Goal: Task Accomplishment & Management: Manage account settings

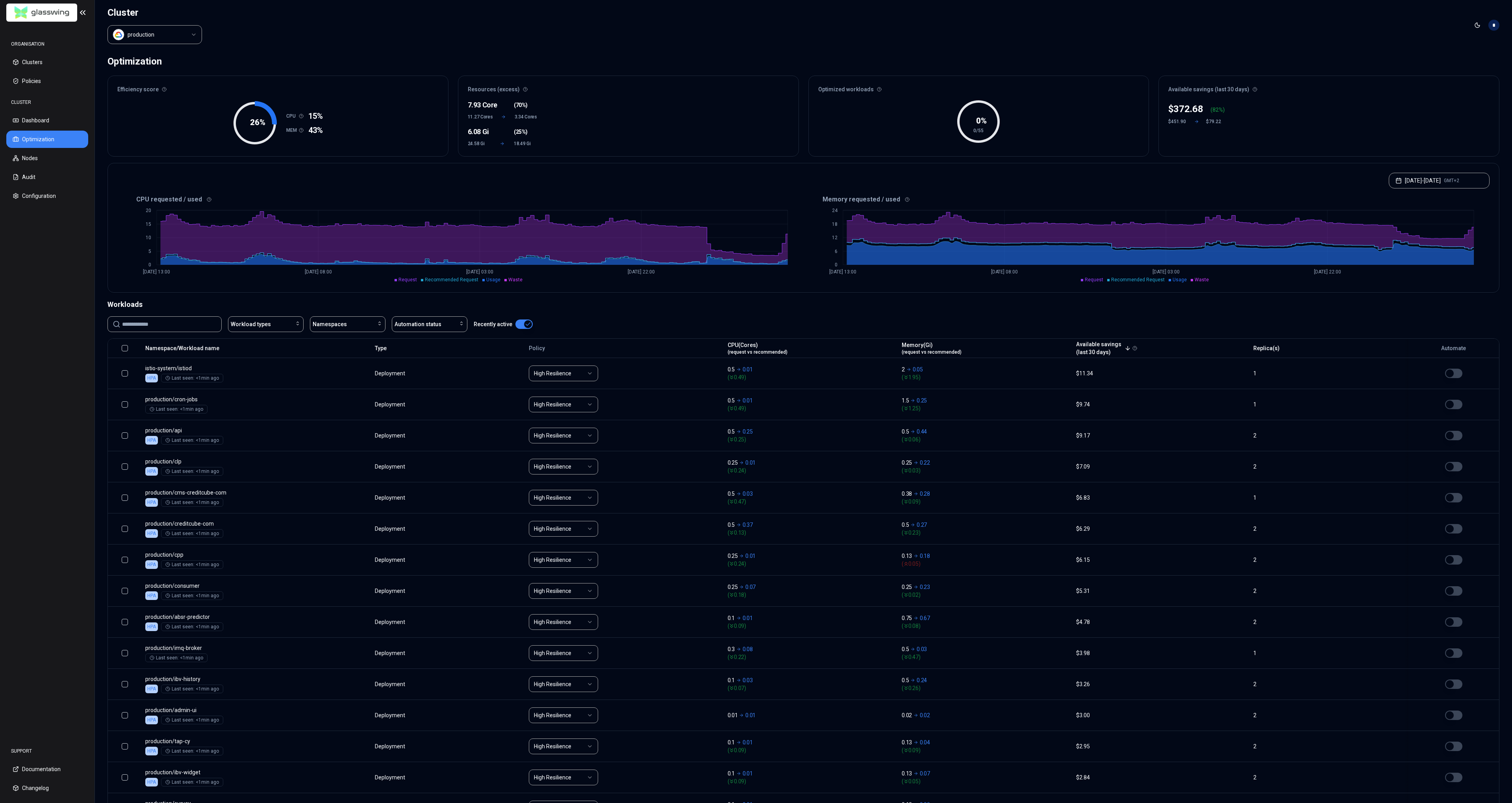
click at [164, 34] on html "ORGANISATION Clusters Policies CLUSTER Dashboard Optimization Nodes Audit Confi…" at bounding box center [756, 401] width 1512 height 803
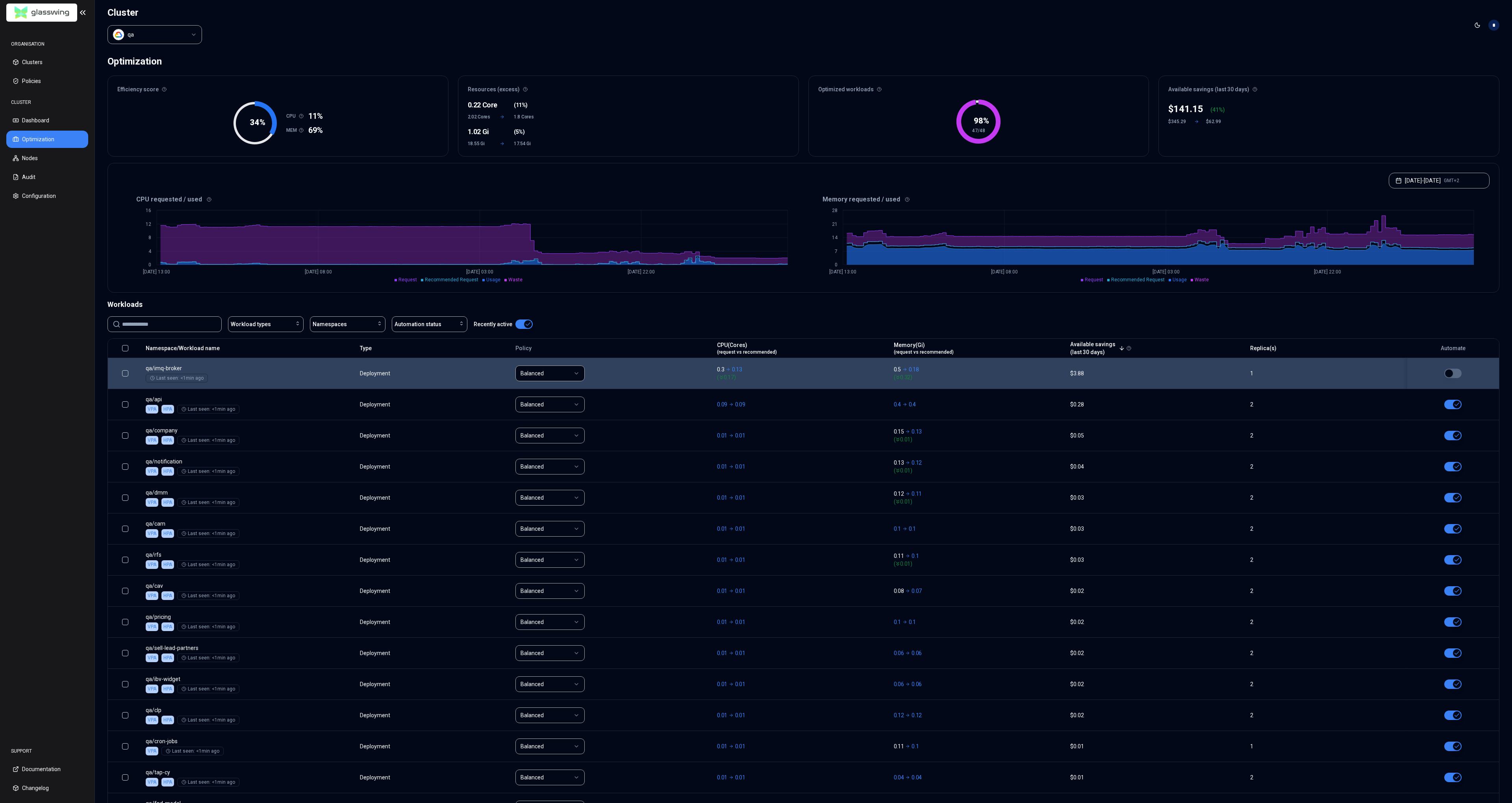
click at [550, 376] on html "ORGANISATION Clusters Policies CLUSTER Dashboard Optimization Nodes Audit Confi…" at bounding box center [756, 401] width 1512 height 803
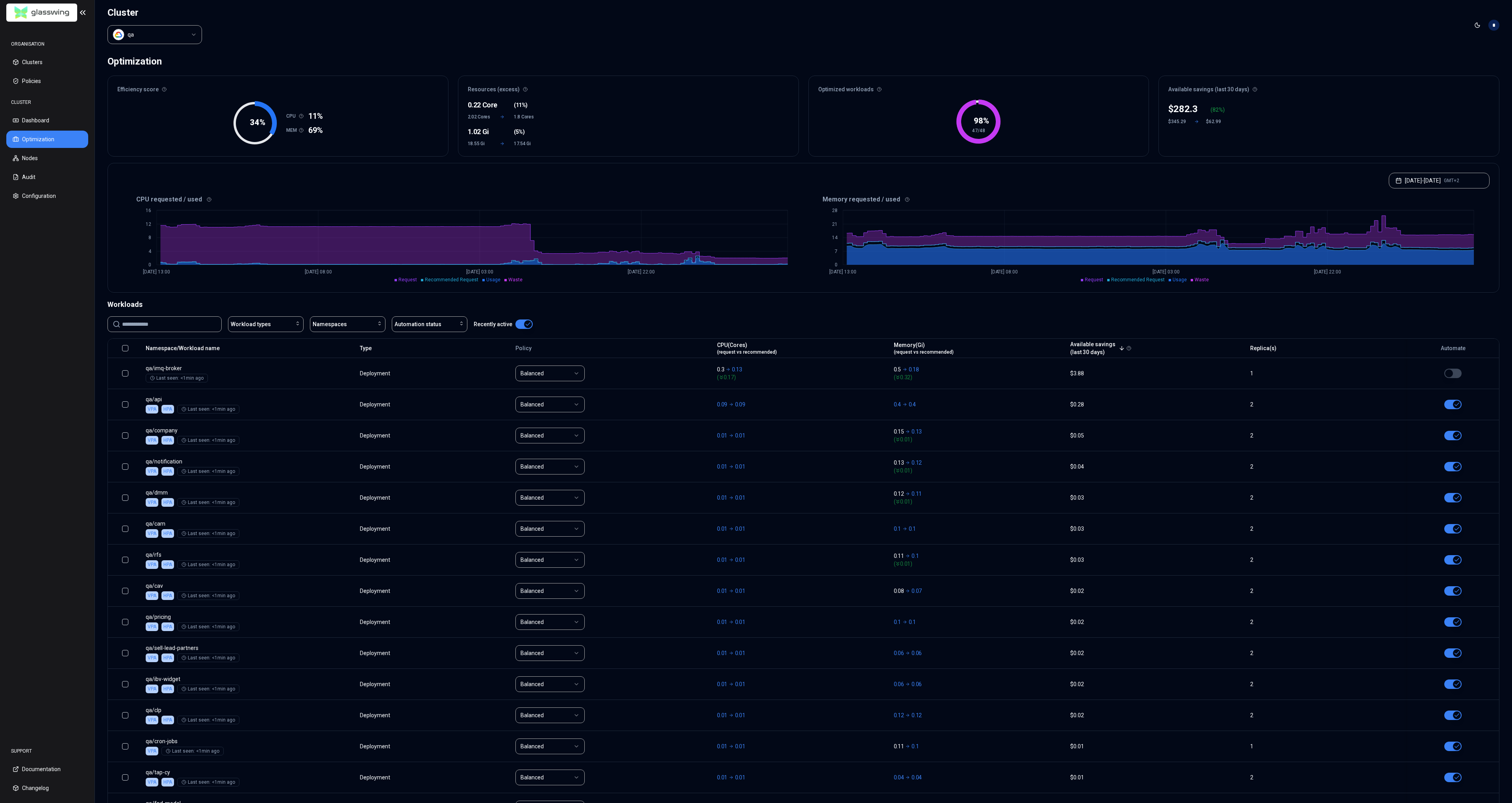
click at [593, 353] on html "ORGANISATION Clusters Policies CLUSTER Dashboard Optimization Nodes Audit Confi…" at bounding box center [756, 401] width 1512 height 803
click at [594, 333] on div "Workload types Namespaces Automation status Recently active" at bounding box center [802, 327] width 1391 height 22
click at [164, 40] on html "ORGANISATION Clusters Policies CLUSTER Dashboard Optimization Nodes Audit Confi…" at bounding box center [756, 401] width 1512 height 803
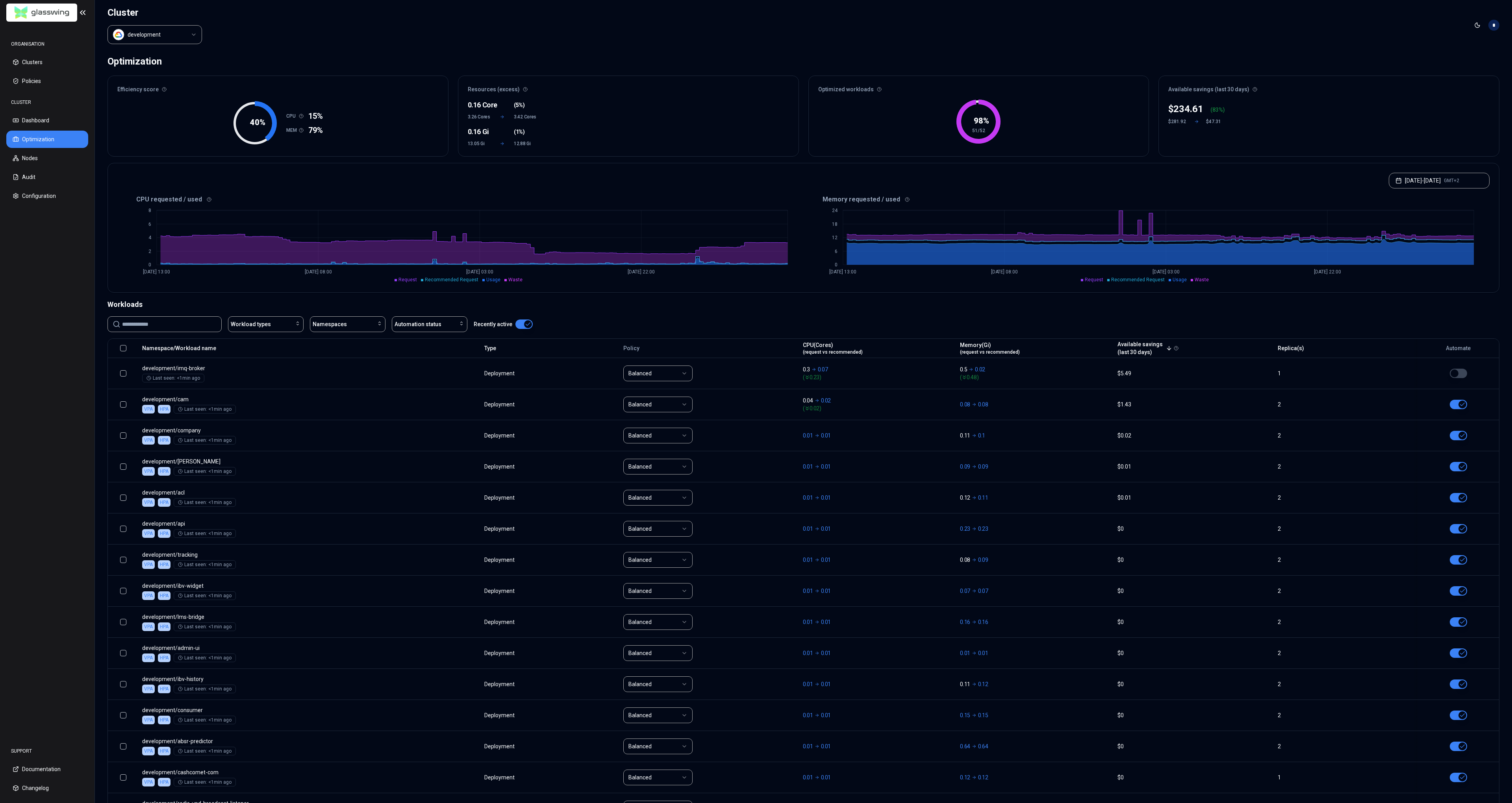
click at [122, 346] on button "button" at bounding box center [123, 349] width 6 height 6
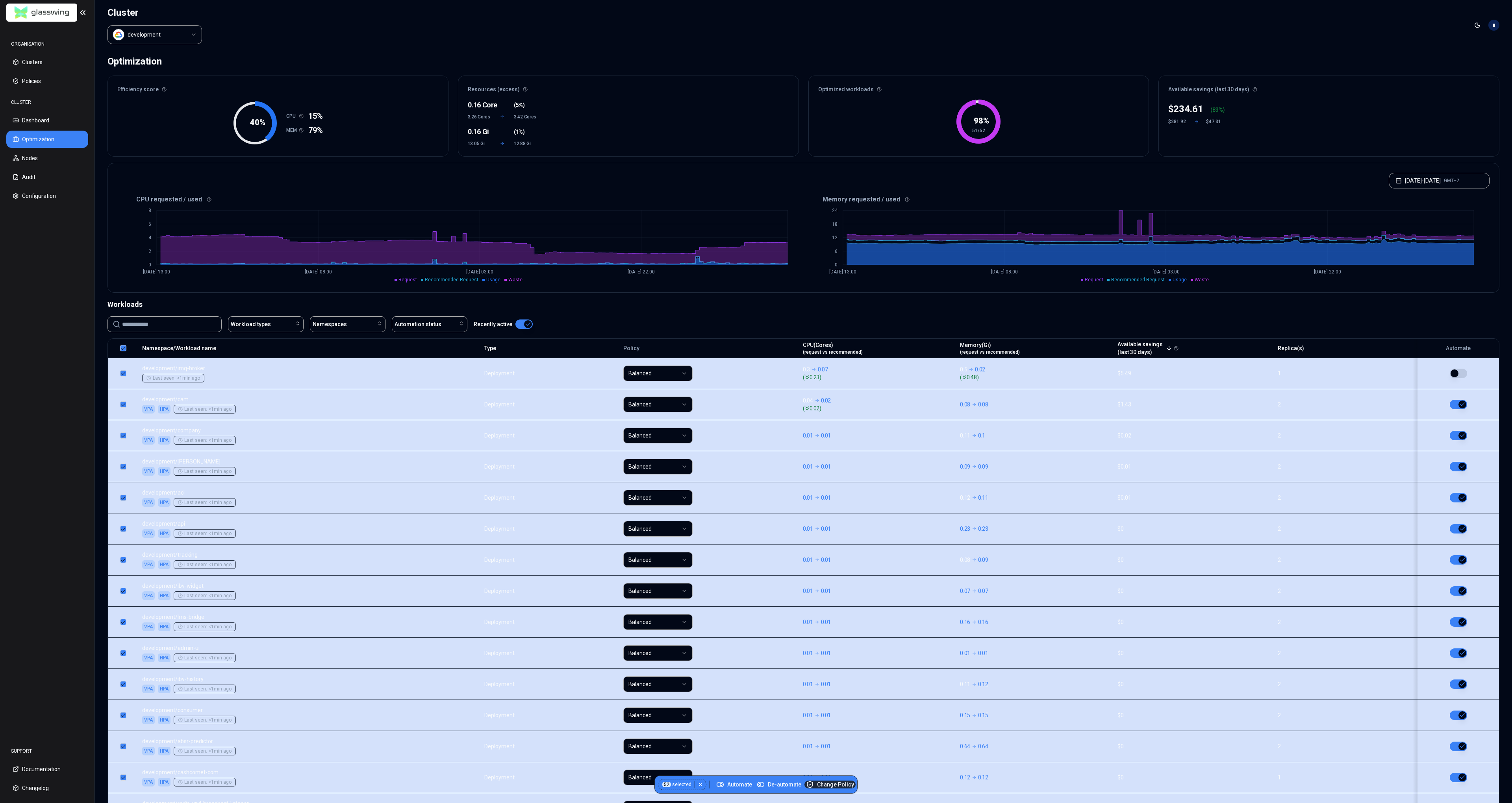
click at [826, 786] on span "Change Policy" at bounding box center [829, 785] width 48 height 8
click at [356, 323] on div "Namespaces" at bounding box center [347, 324] width 70 height 8
click at [346, 339] on span "development" at bounding box center [331, 342] width 33 height 8
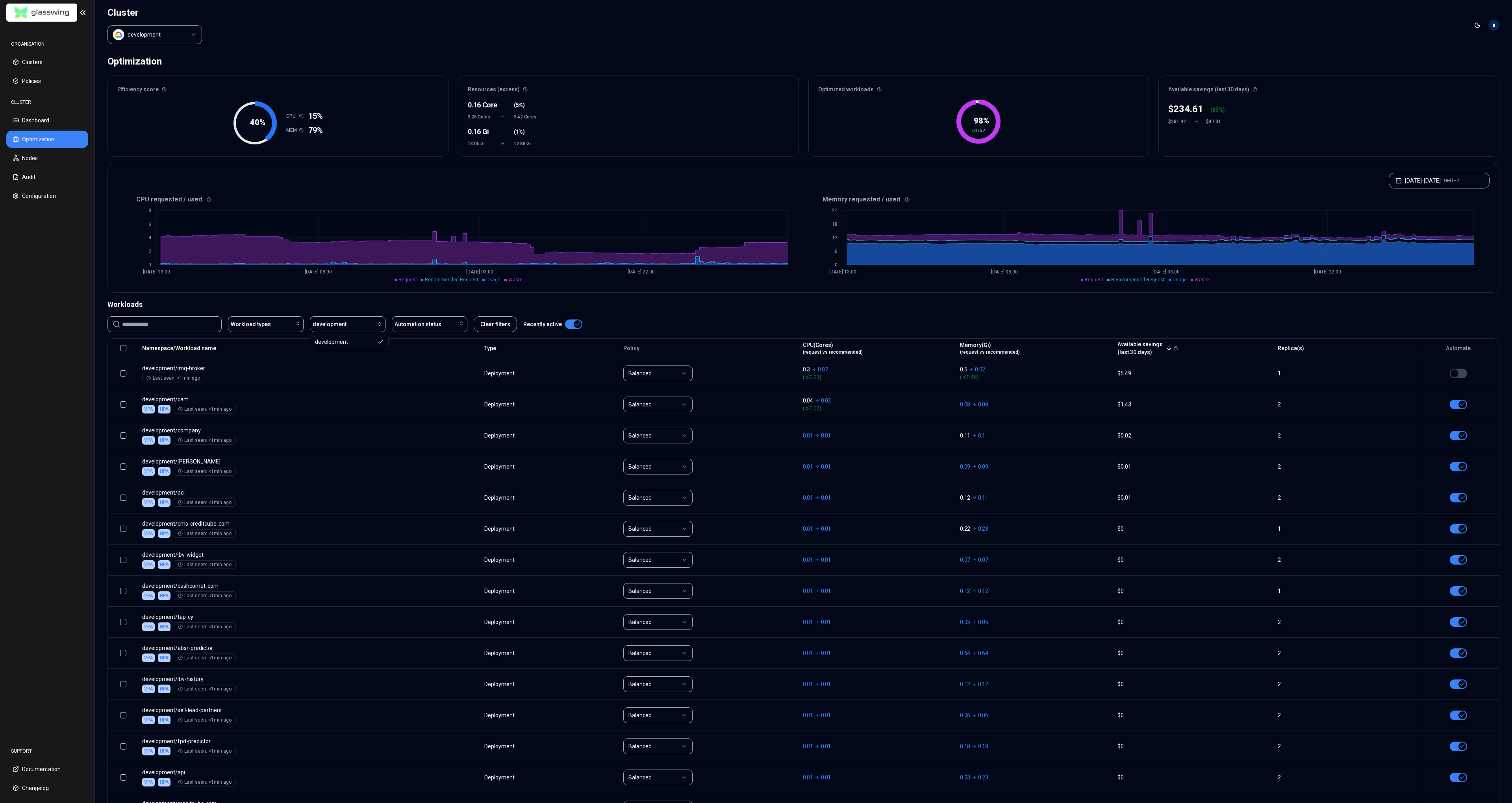
click at [120, 346] on div at bounding box center [123, 349] width 24 height 6
click at [122, 348] on button "button" at bounding box center [123, 349] width 6 height 6
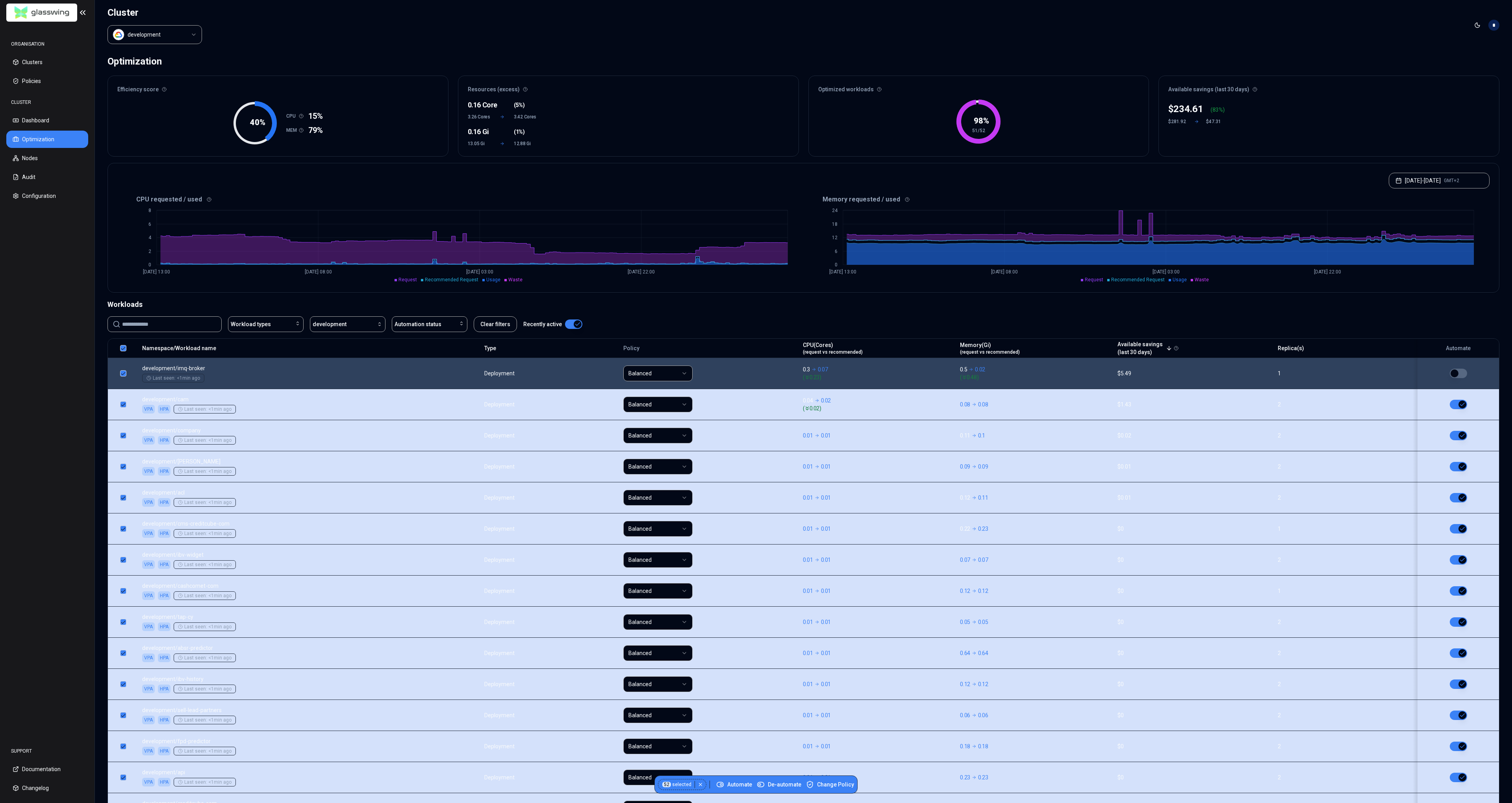
click at [125, 374] on button "button" at bounding box center [123, 373] width 6 height 6
click at [832, 786] on span "Change Policy" at bounding box center [829, 785] width 48 height 8
click at [123, 372] on button "button" at bounding box center [123, 373] width 6 height 6
click at [841, 785] on span "Change Policy" at bounding box center [829, 785] width 48 height 8
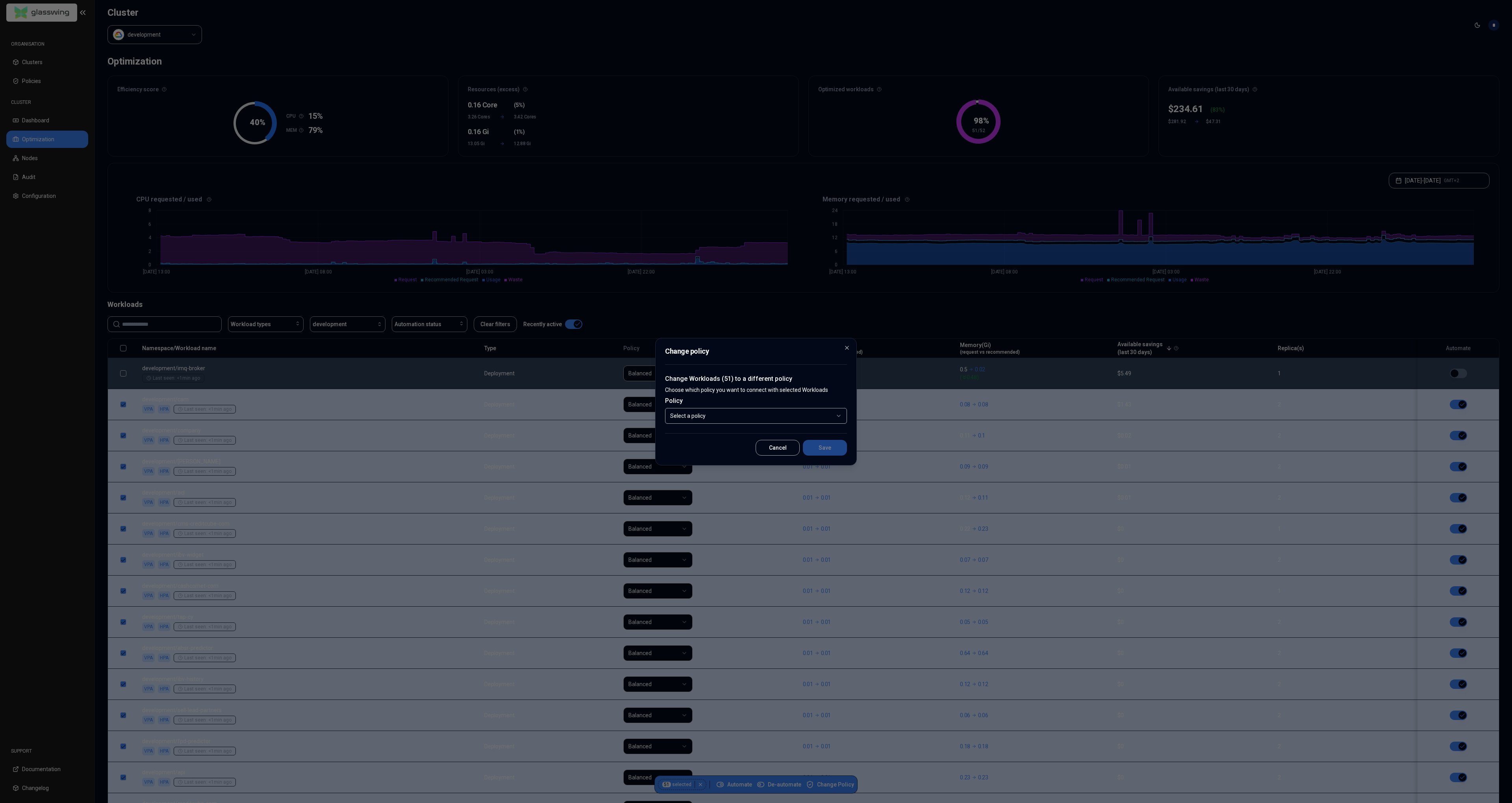
click at [706, 415] on body "ORGANISATION Clusters Policies CLUSTER Dashboard Optimization Nodes Audit Confi…" at bounding box center [756, 401] width 1512 height 803
click at [825, 450] on button "Save" at bounding box center [824, 448] width 44 height 16
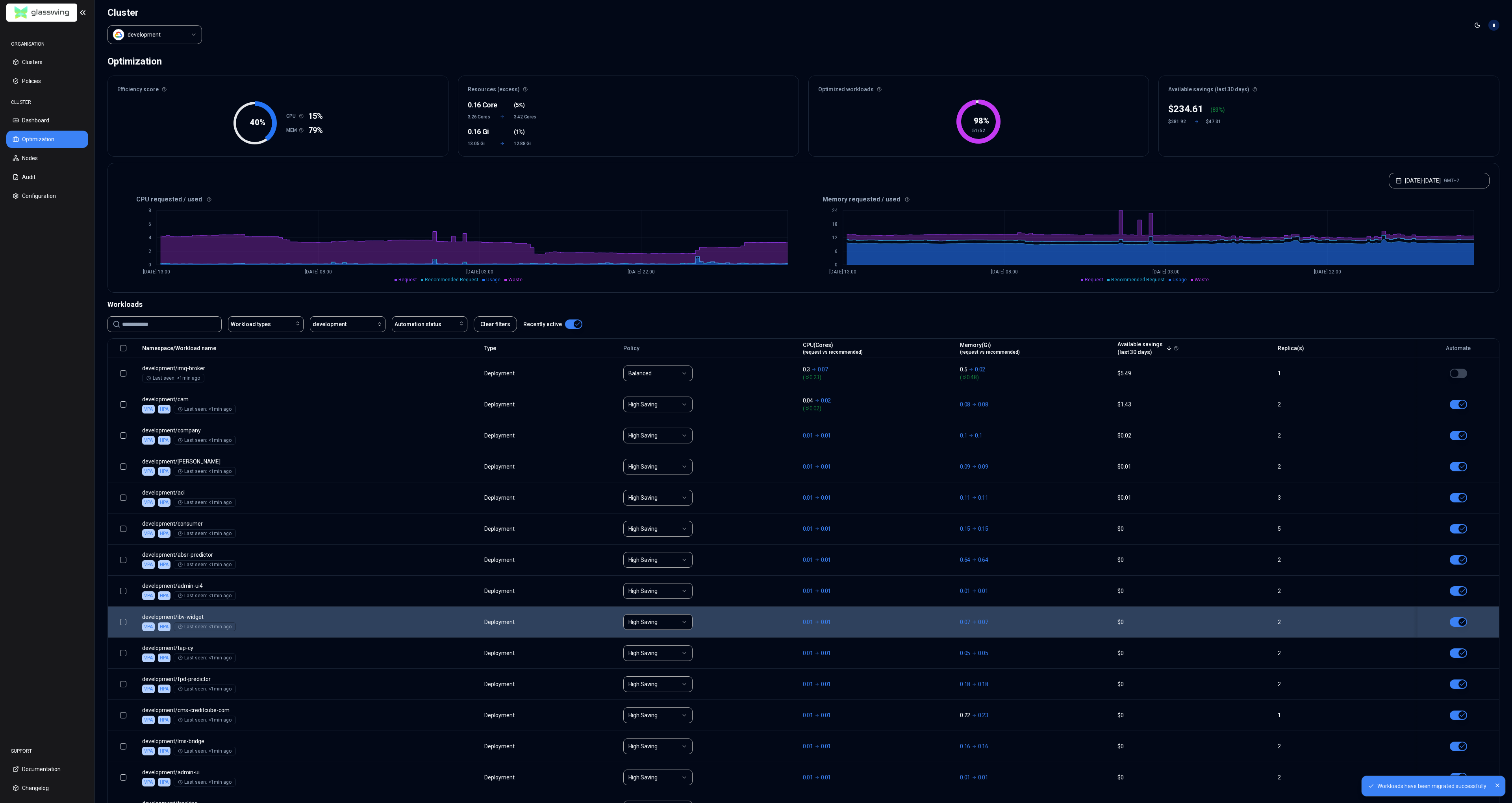
scroll to position [528, 0]
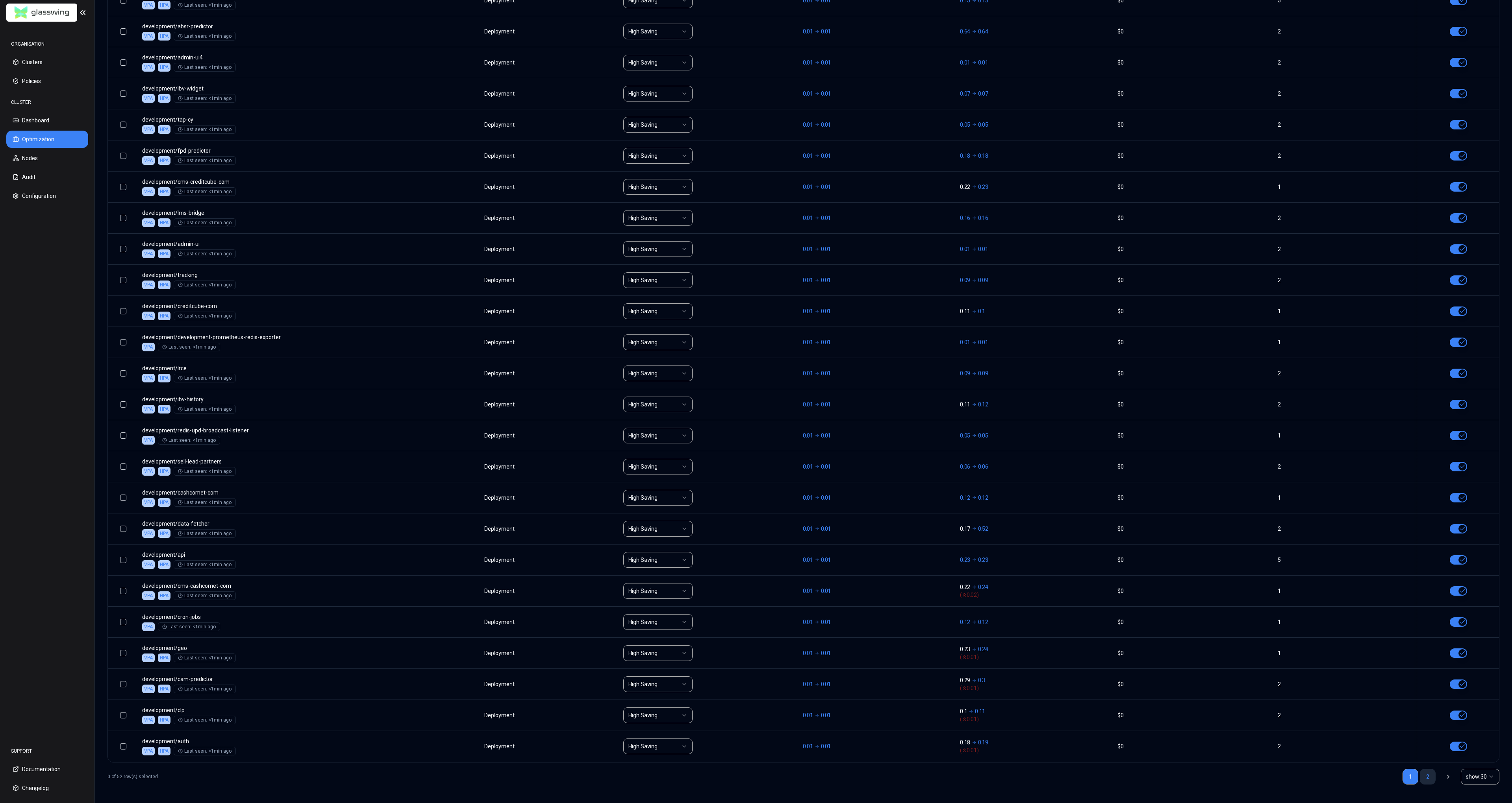
click at [1426, 777] on link "2" at bounding box center [1428, 777] width 16 height 16
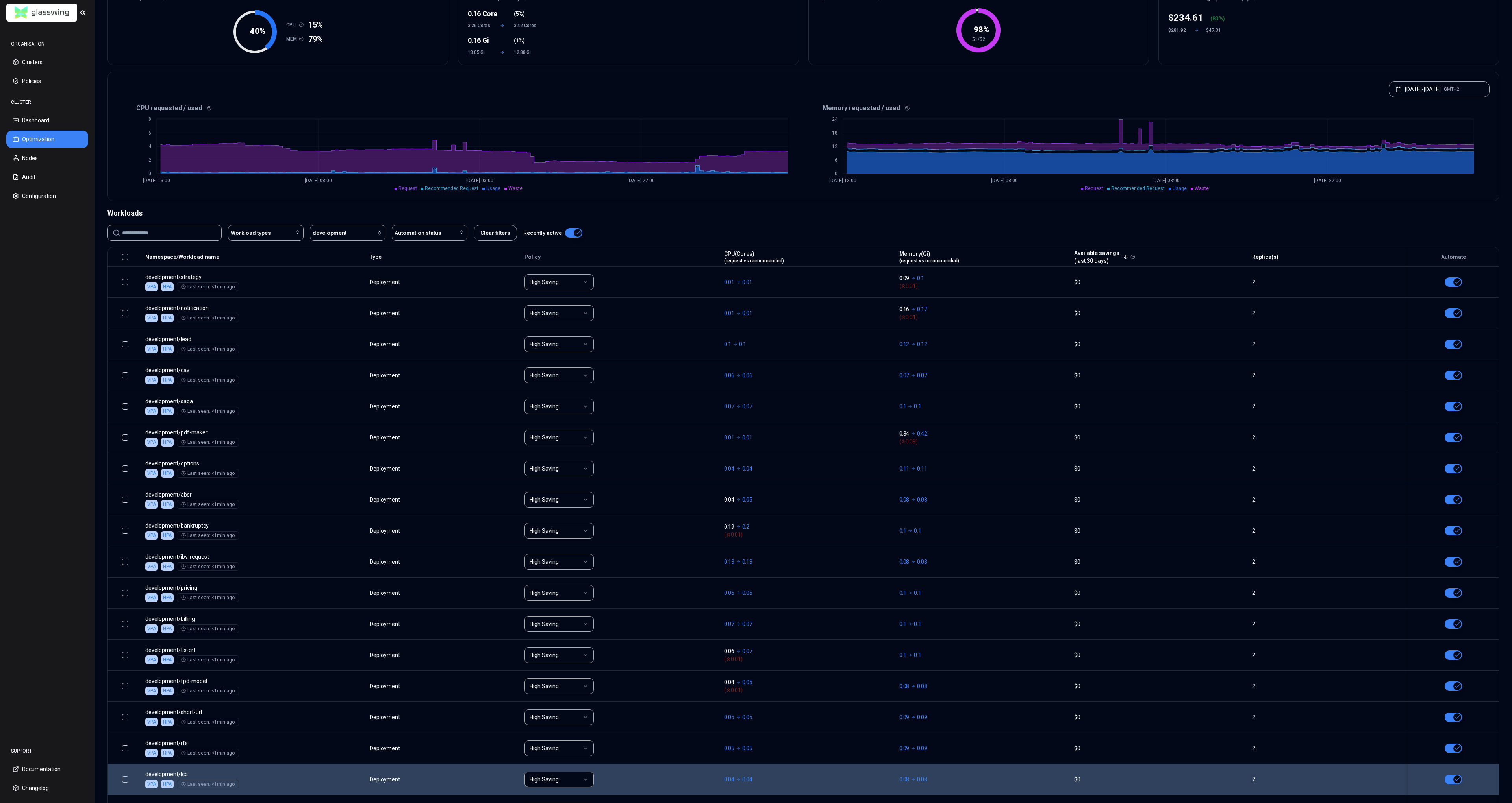
scroll to position [0, 0]
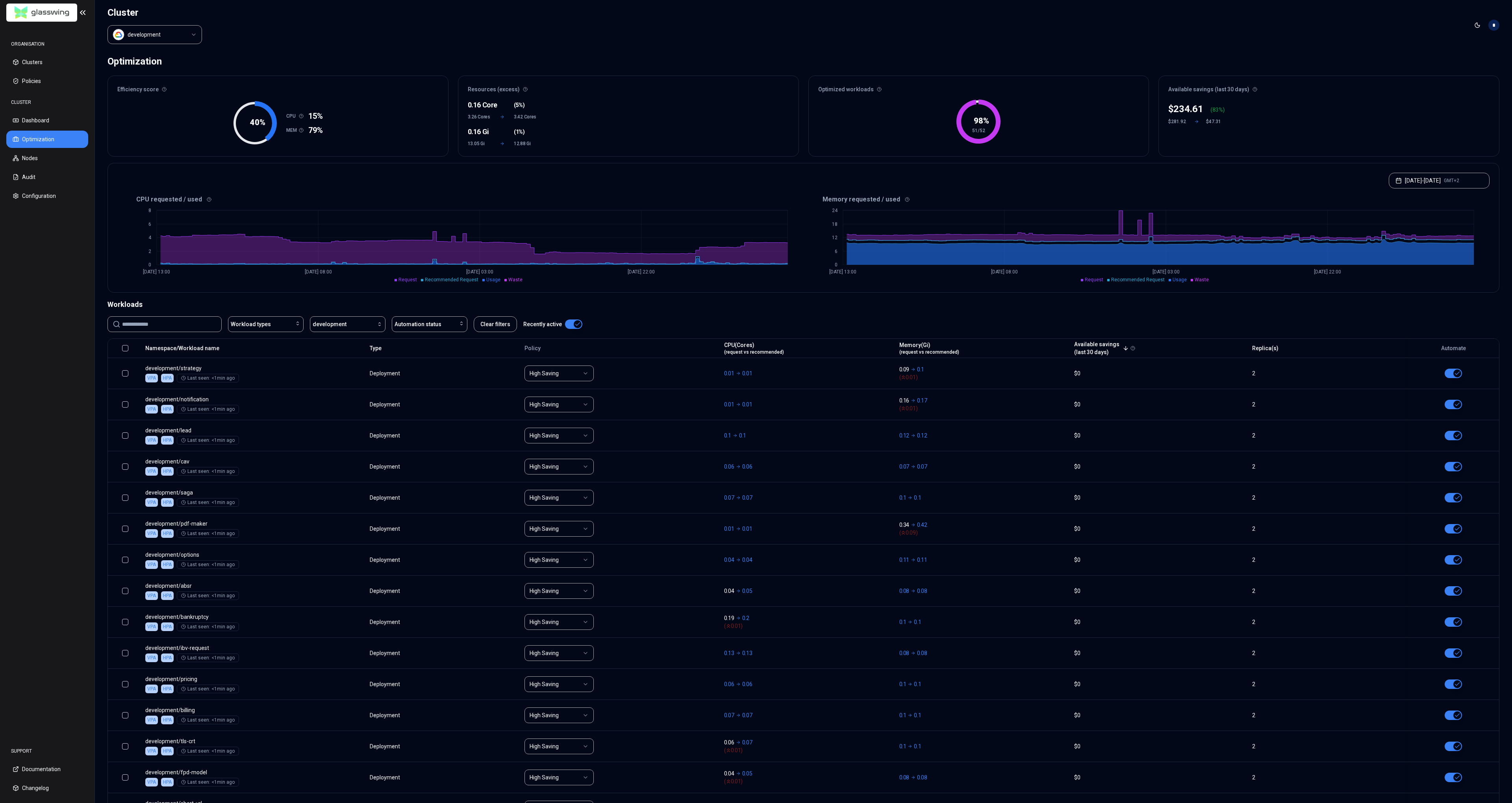
click at [145, 37] on html "ORGANISATION Clusters Policies CLUSTER Dashboard Optimization Nodes Audit Confi…" at bounding box center [756, 401] width 1512 height 803
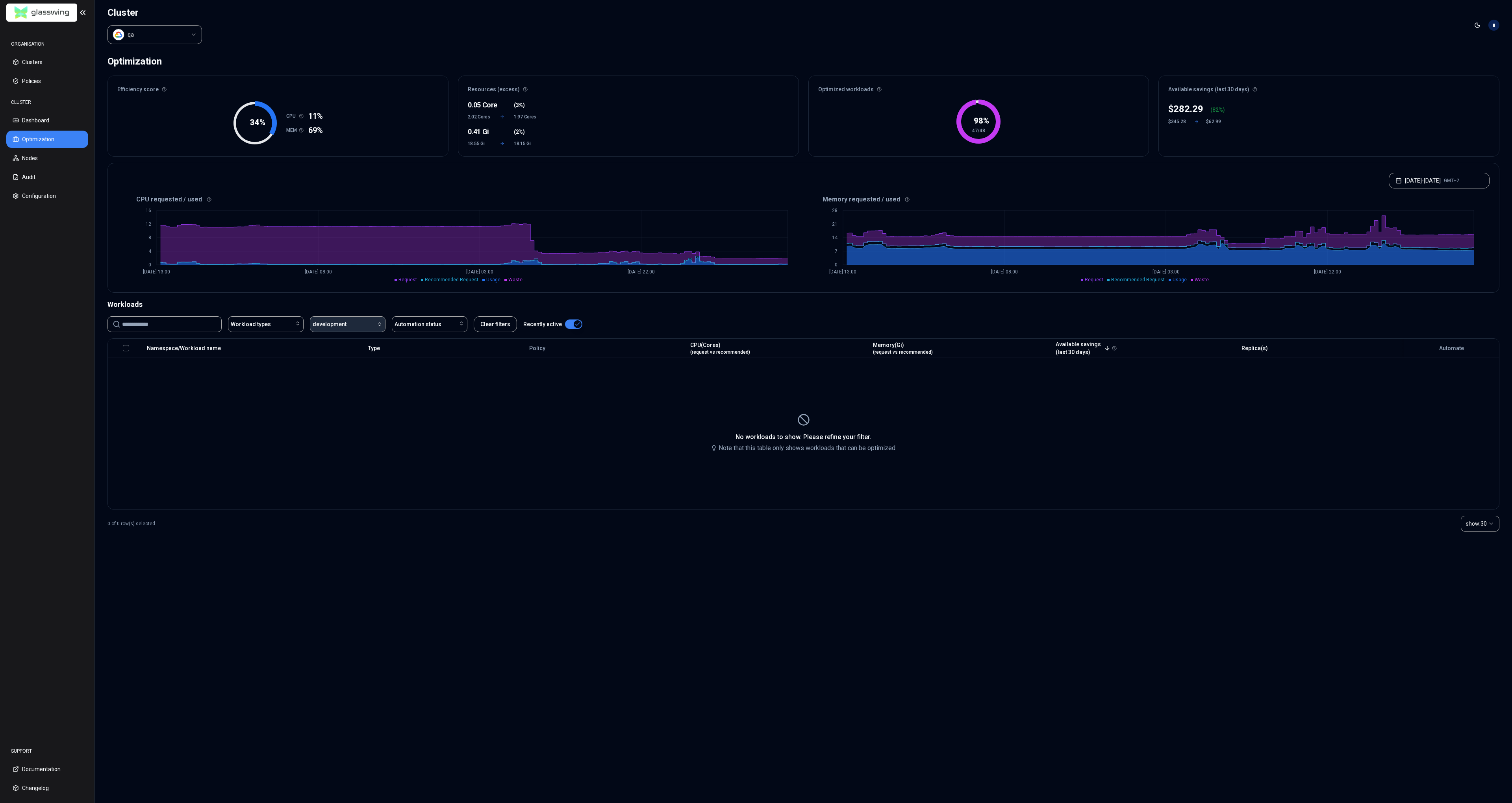
click at [362, 322] on div "button" at bounding box center [365, 324] width 37 height 6
click at [340, 340] on div "qa" at bounding box center [349, 342] width 75 height 13
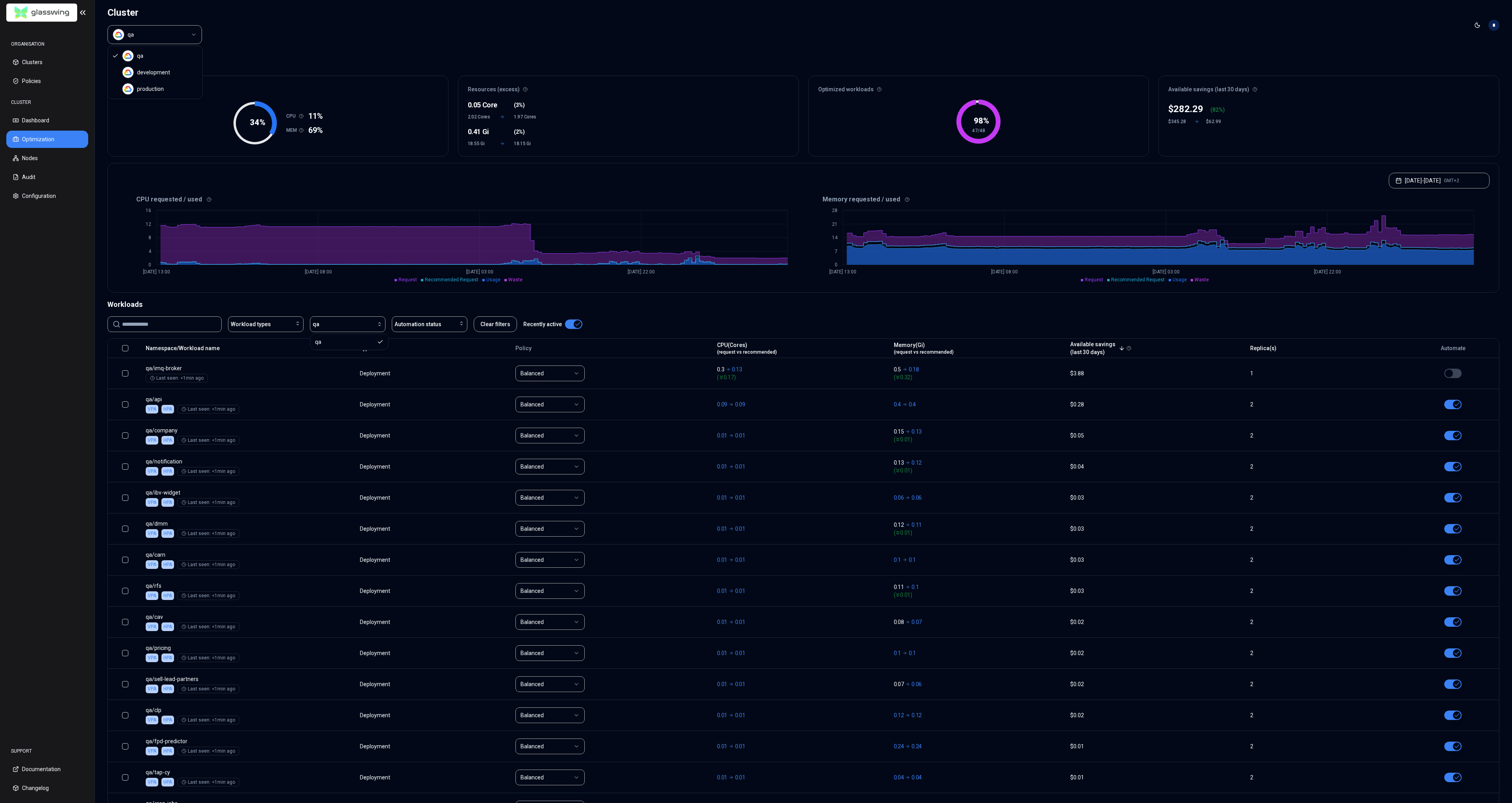
click at [142, 37] on html "ORGANISATION Clusters Policies CLUSTER Dashboard Optimization Nodes Audit Confi…" at bounding box center [756, 401] width 1512 height 803
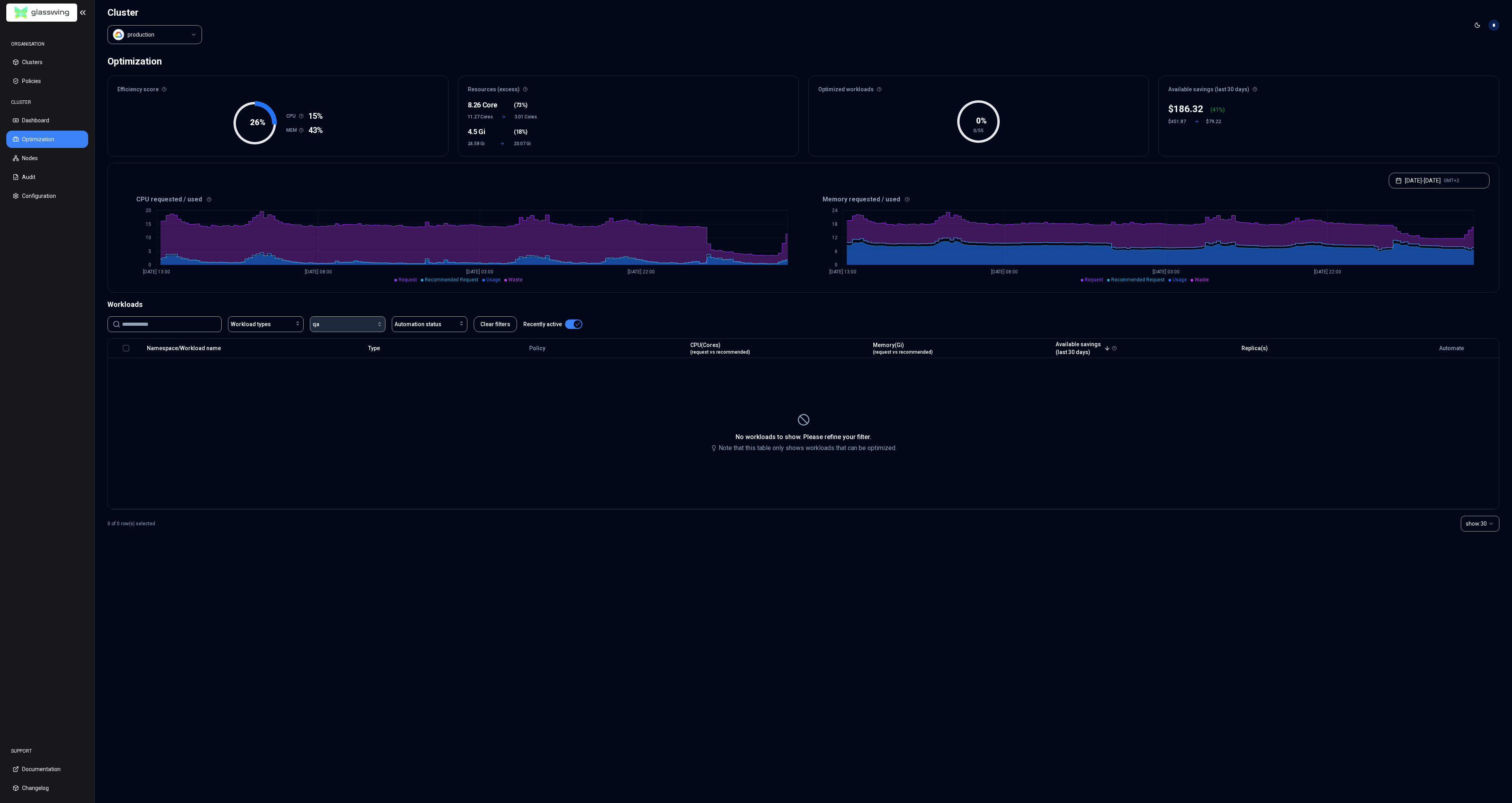
click at [355, 326] on div "button" at bounding box center [351, 324] width 64 height 6
click at [349, 368] on div "production" at bounding box center [349, 367] width 75 height 13
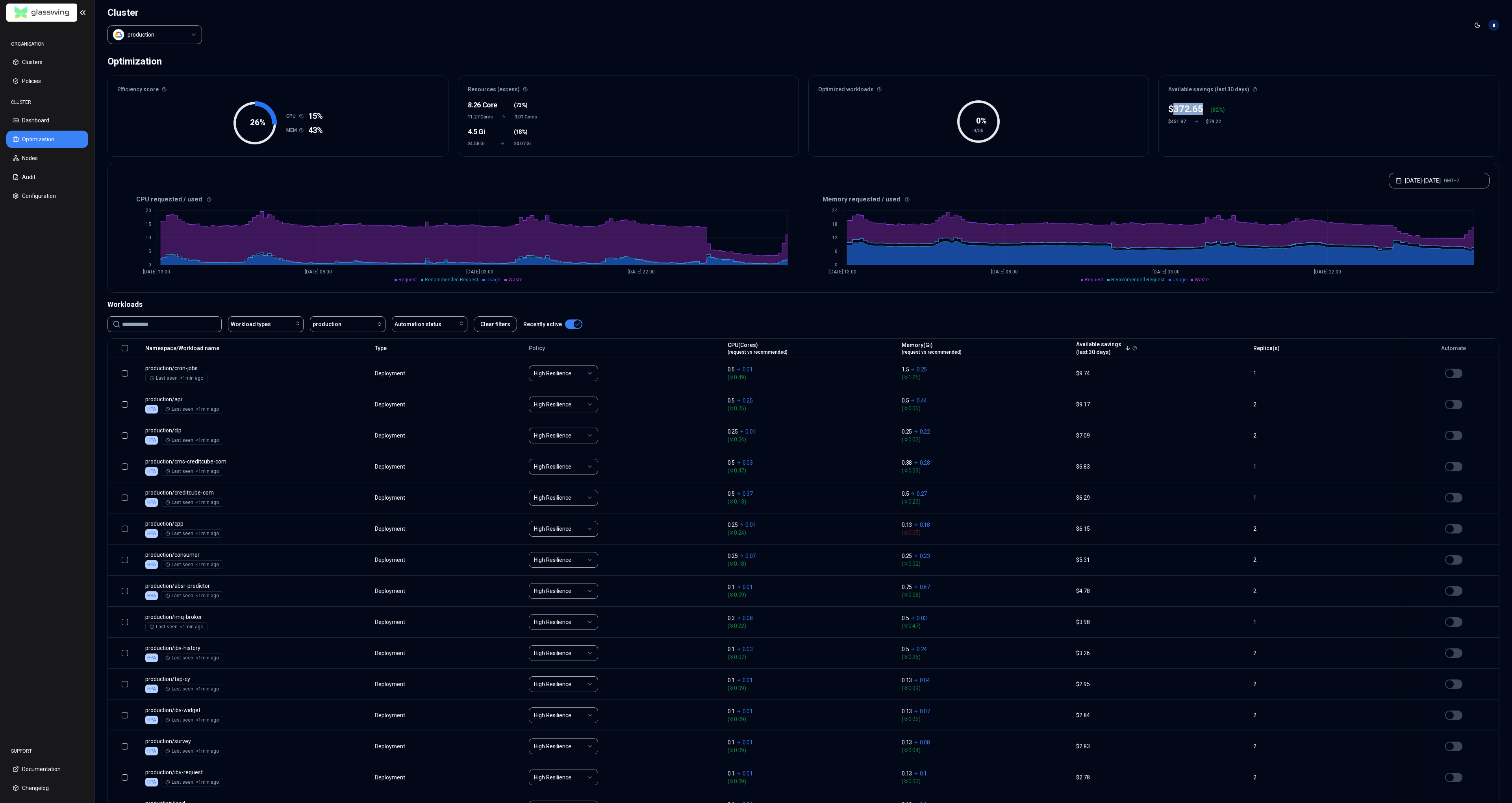
drag, startPoint x: 1172, startPoint y: 110, endPoint x: 1204, endPoint y: 108, distance: 32.1
click at [1204, 108] on div "$ 372.65 ( 82 %)" at bounding box center [1196, 109] width 56 height 13
click at [1204, 108] on div at bounding box center [1206, 111] width 7 height 8
click at [1180, 110] on p "372.65" at bounding box center [1189, 109] width 30 height 13
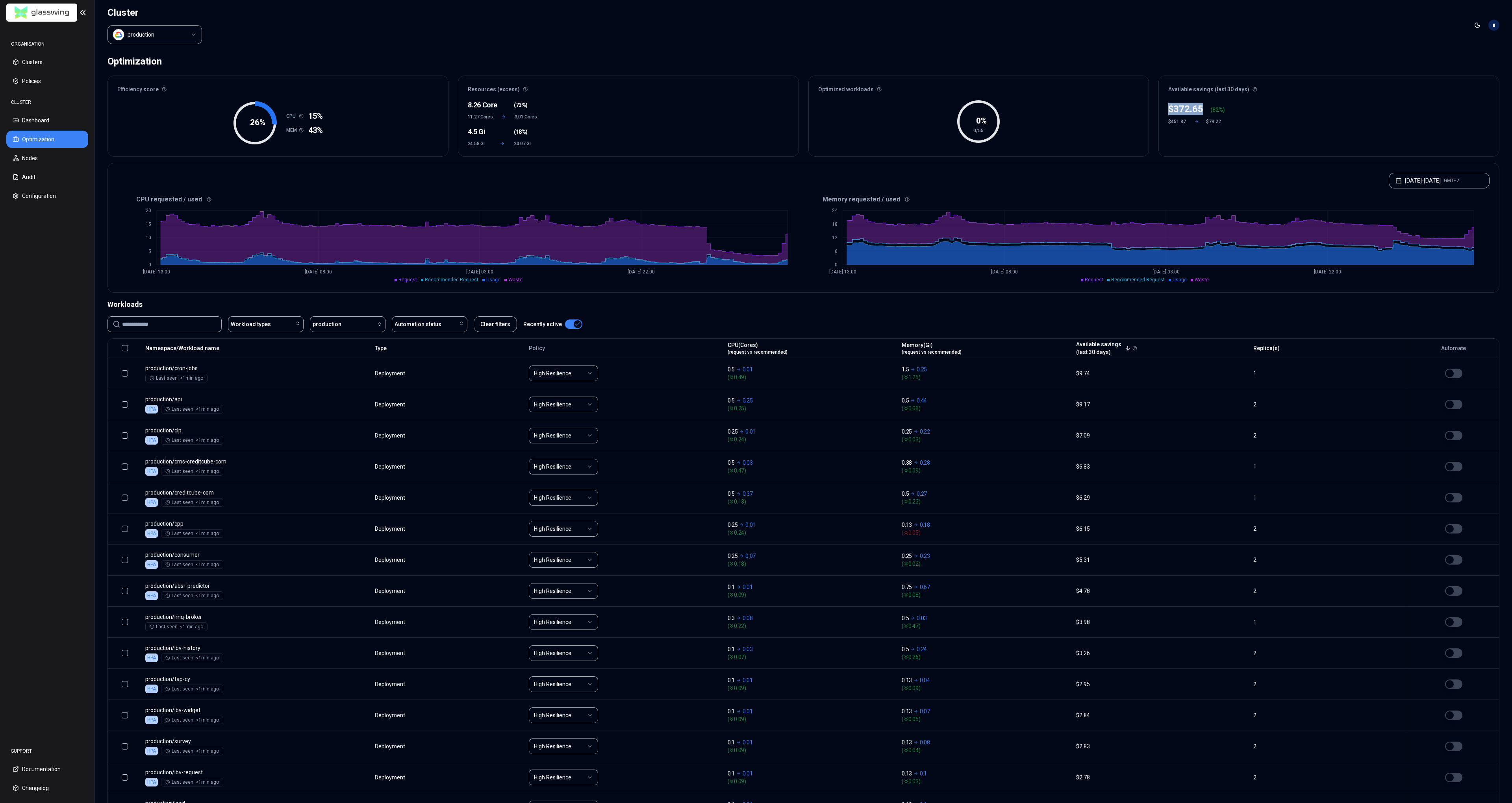
click at [1180, 110] on p "372.65" at bounding box center [1189, 109] width 30 height 13
